Goal: Find specific page/section: Find specific page/section

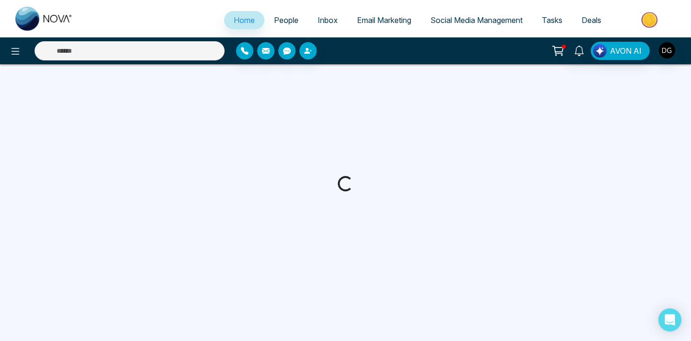
select select "*"
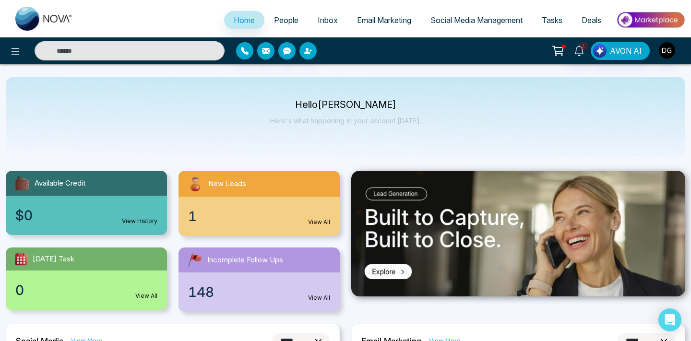
click at [286, 13] on link "People" at bounding box center [286, 20] width 44 height 18
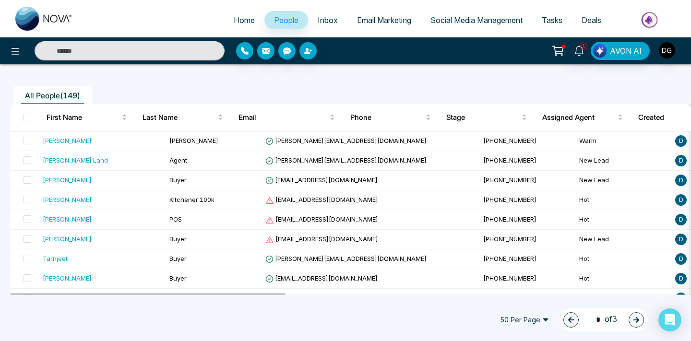
scroll to position [83, 0]
